Goal: Share content: Share content

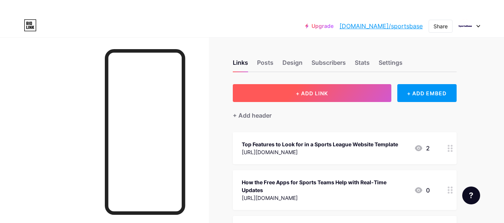
click at [339, 92] on button "+ ADD LINK" at bounding box center [312, 93] width 158 height 18
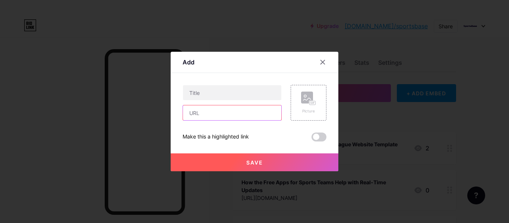
click at [231, 108] on input "text" at bounding box center [232, 113] width 98 height 15
paste input "[URL][DOMAIN_NAME]"
type input "[URL][DOMAIN_NAME]"
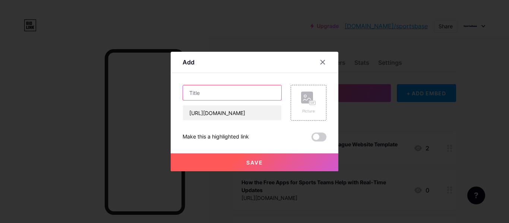
click at [220, 86] on input "text" at bounding box center [232, 92] width 98 height 15
paste input "The Ultimate Guide to Streamlining Sports with a League Management System"
type input "The Ultimate Guide to Streamlining Sports with a League Management System"
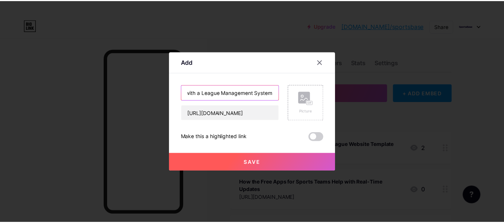
scroll to position [0, 0]
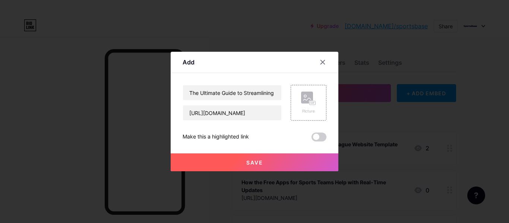
click at [275, 165] on button "Save" at bounding box center [255, 163] width 168 height 18
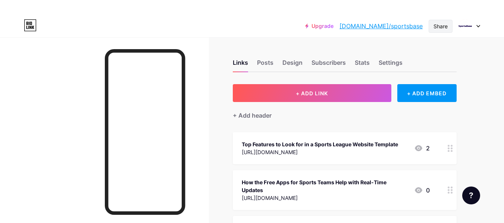
click at [443, 24] on div "Share" at bounding box center [440, 26] width 14 height 8
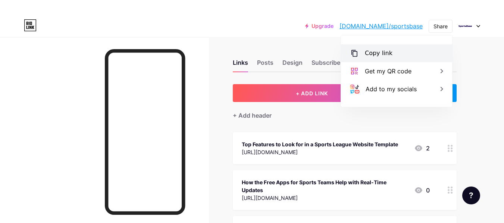
click at [388, 52] on div "Copy link" at bounding box center [379, 53] width 28 height 9
